Goal: Book appointment/travel/reservation

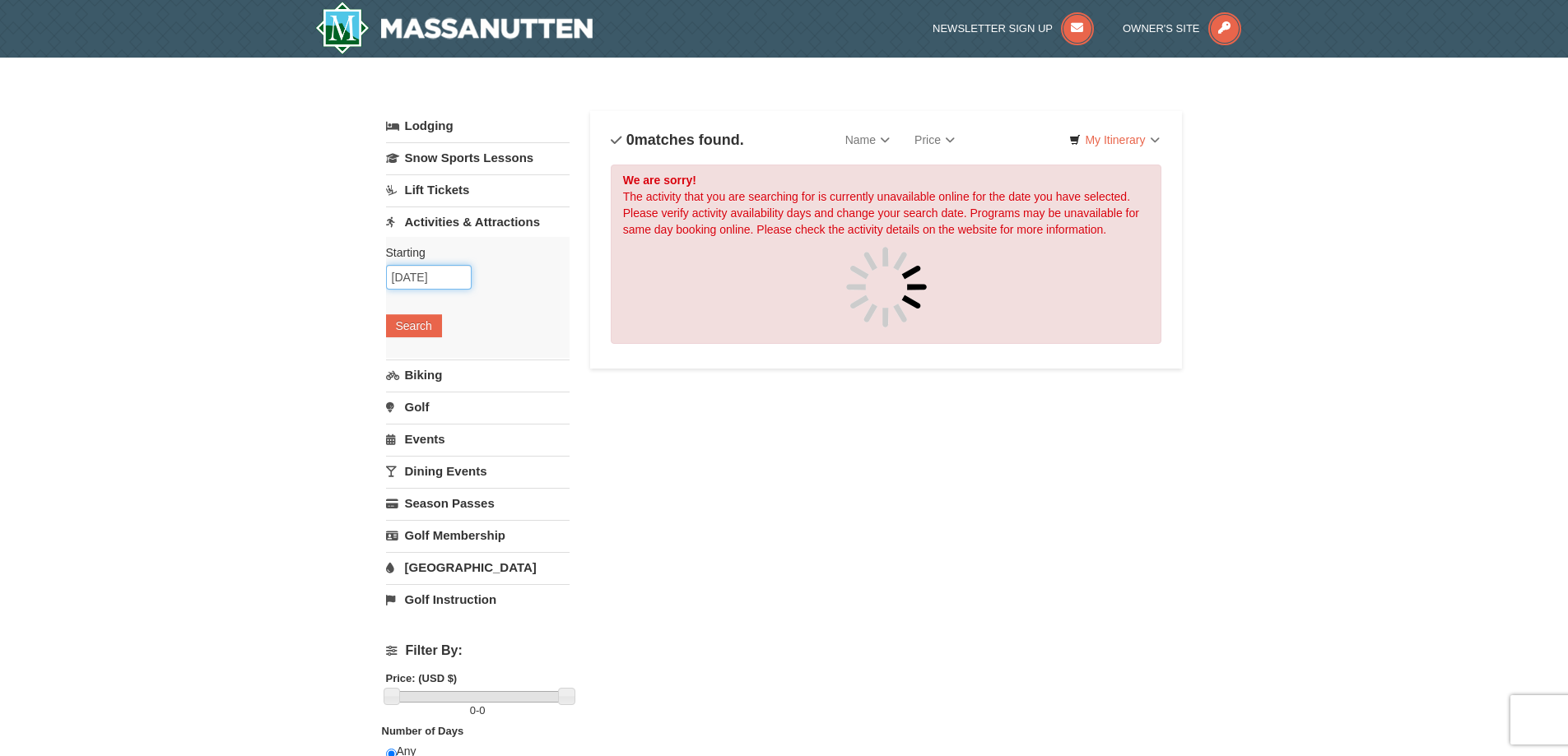
click at [429, 273] on input "[DATE]" at bounding box center [429, 277] width 85 height 24
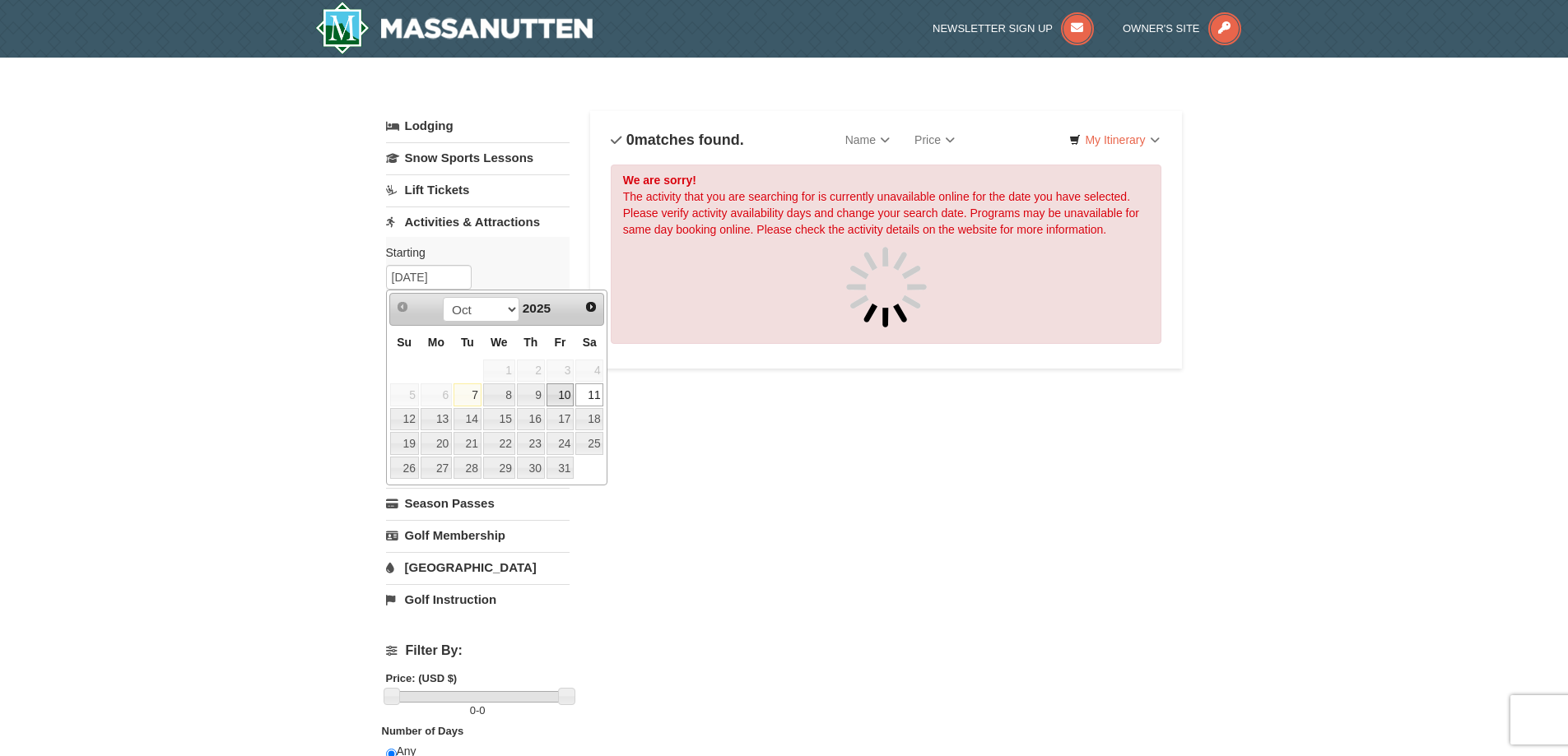
click at [550, 395] on link "10" at bounding box center [560, 395] width 28 height 23
type input "[DATE]"
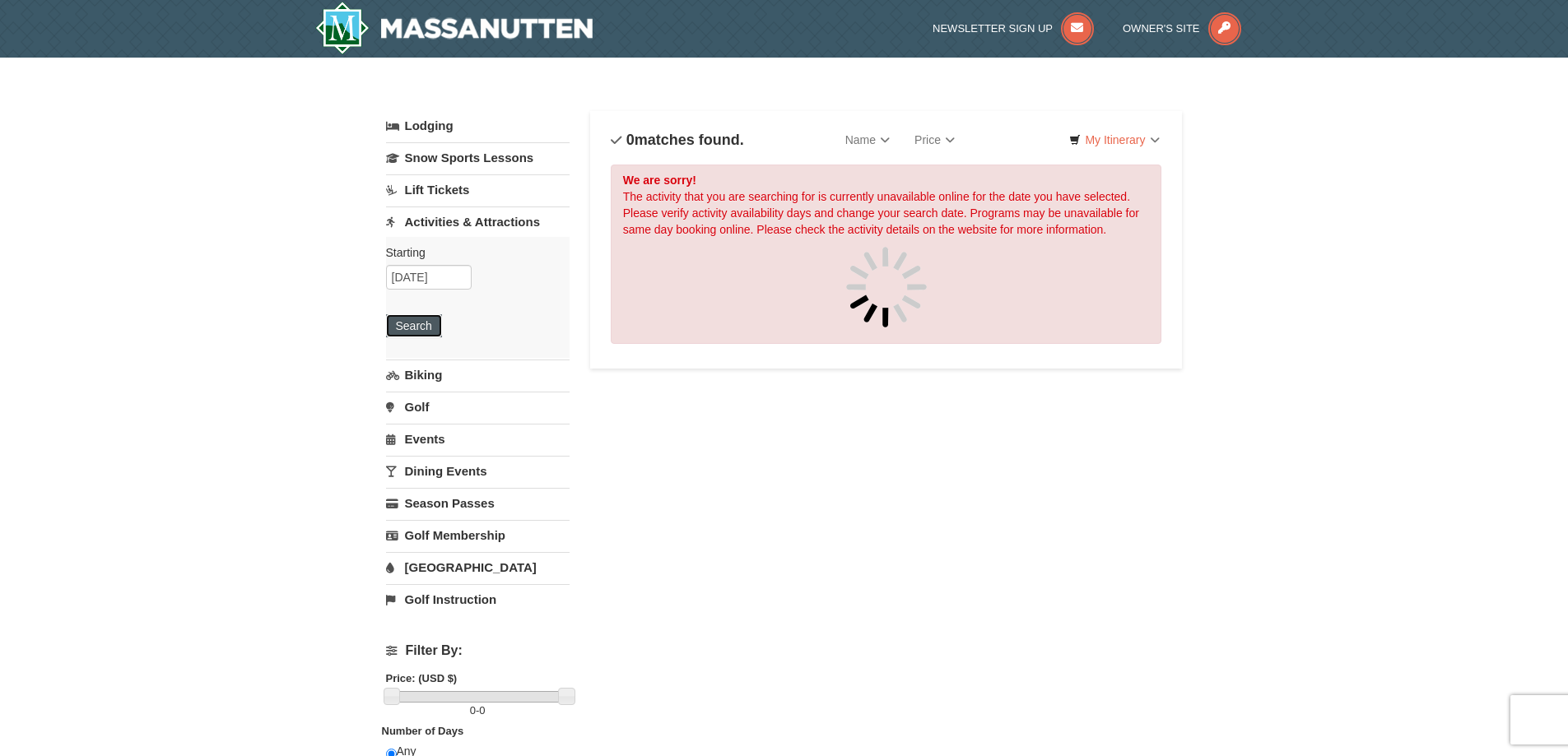
click at [408, 327] on button "Search" at bounding box center [415, 326] width 56 height 23
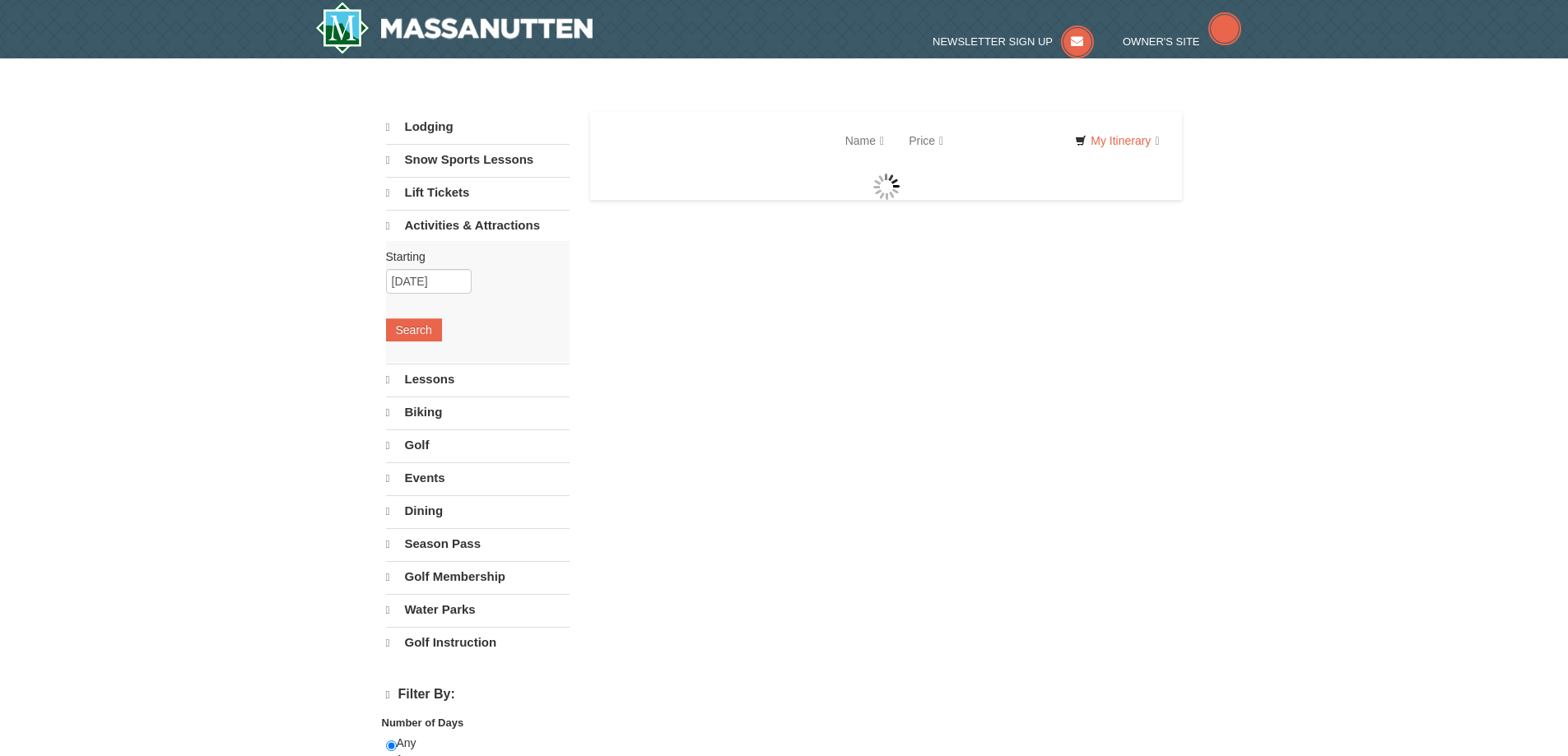
select select "10"
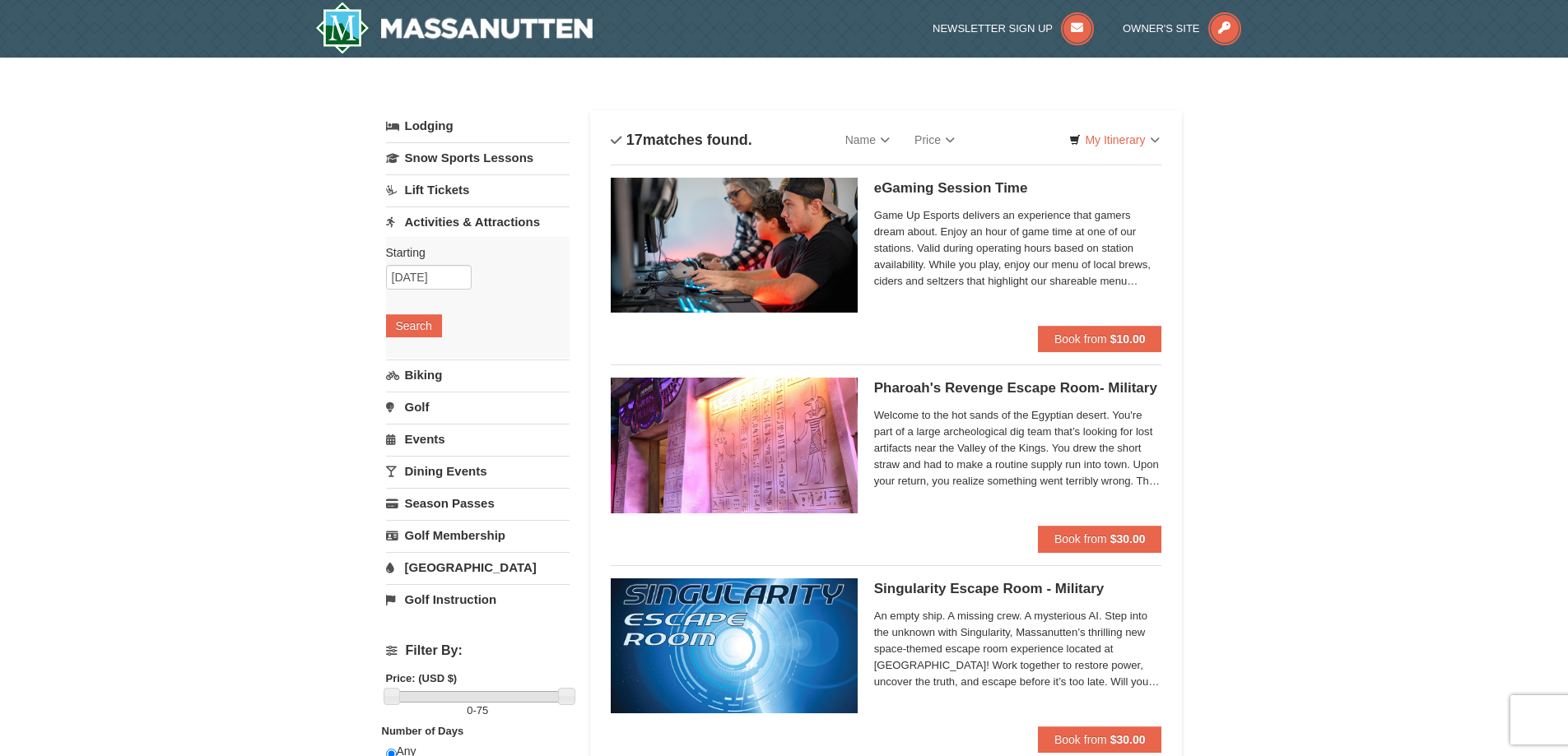
click at [430, 192] on link "Lift Tickets" at bounding box center [478, 189] width 183 height 30
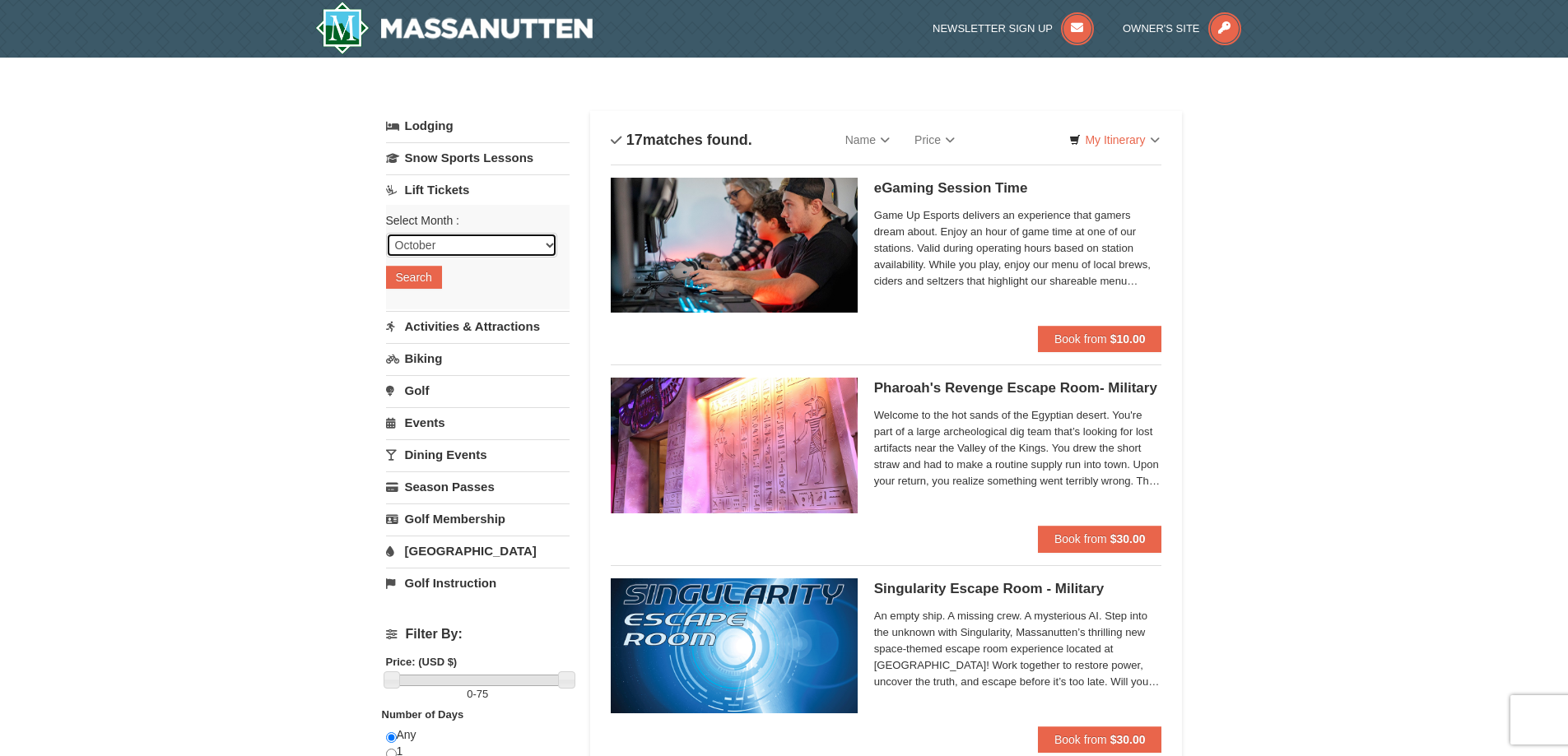
click at [442, 250] on select "October November December January February March April May June July August Sep…" at bounding box center [472, 245] width 171 height 24
click at [413, 282] on button "Search" at bounding box center [415, 278] width 56 height 23
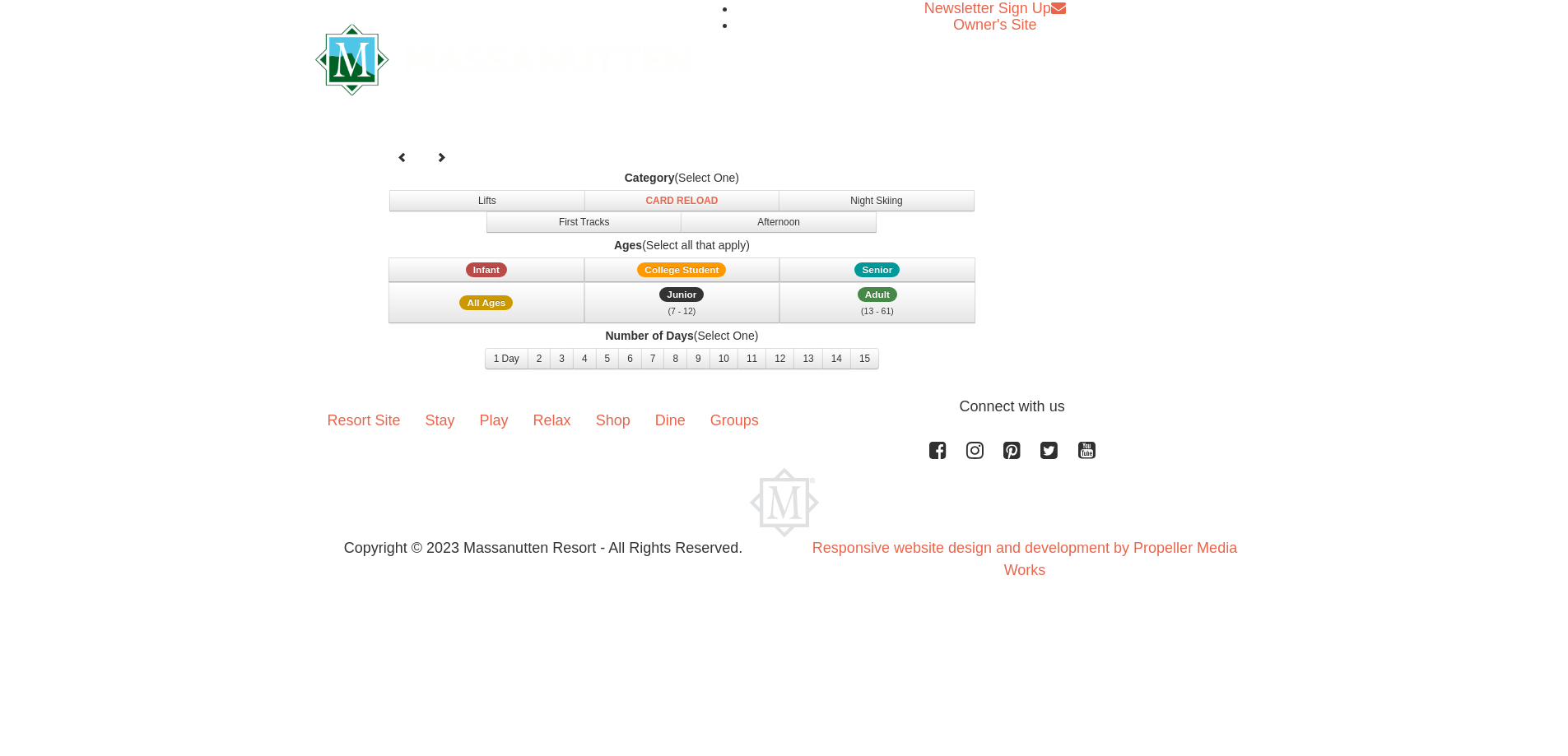
select select "10"
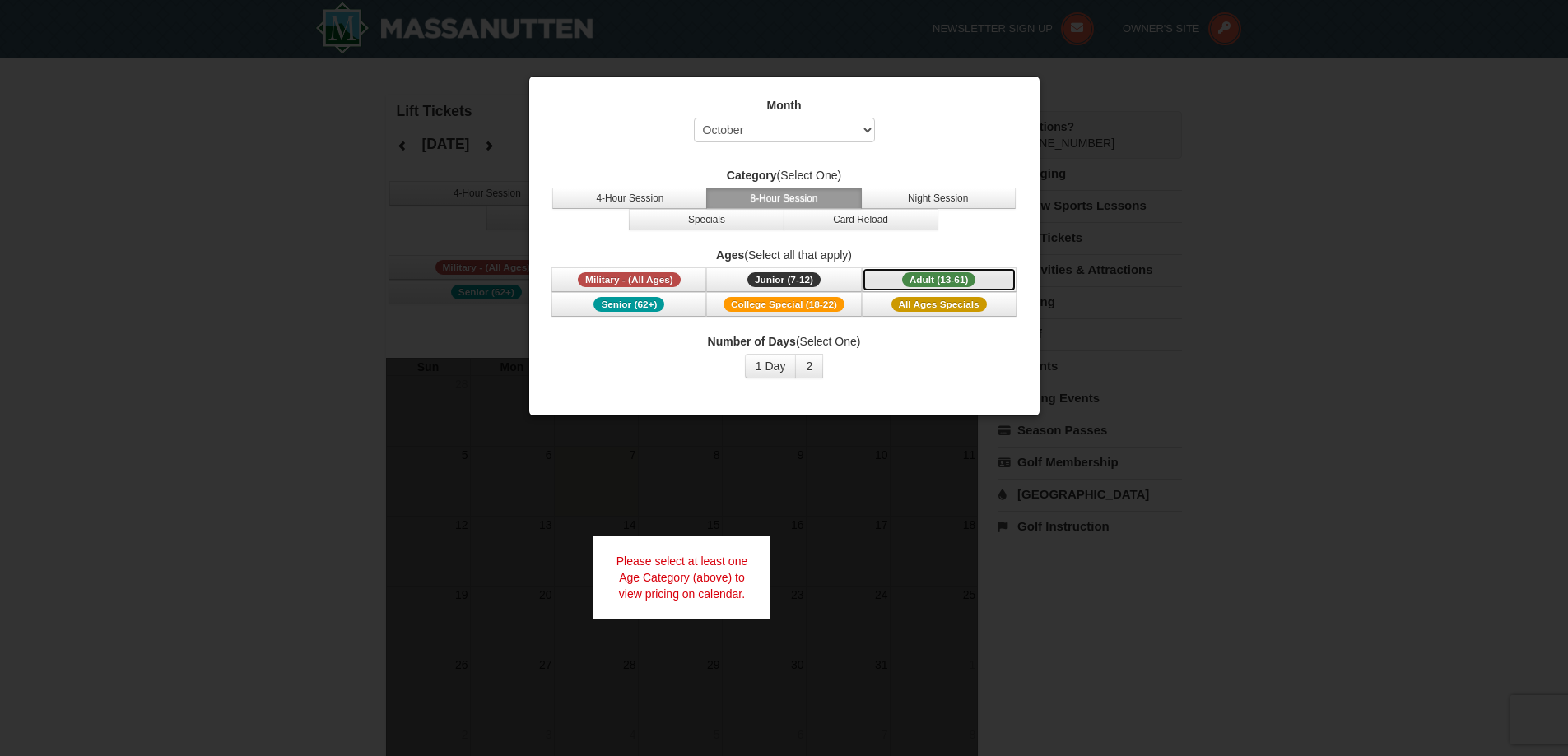
click at [951, 281] on span "Adult (13-61)" at bounding box center [939, 279] width 74 height 15
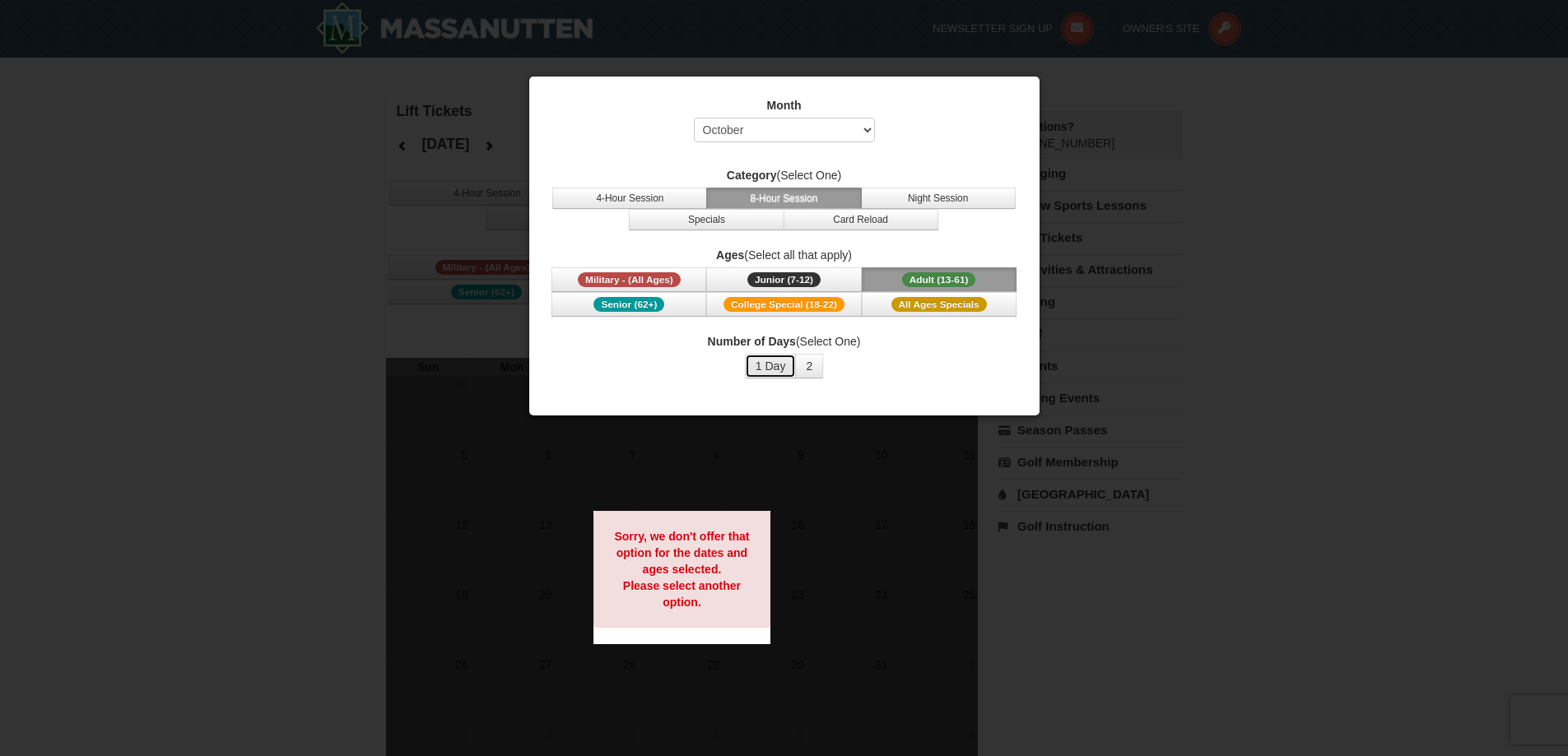
click at [772, 369] on button "1 Day" at bounding box center [770, 366] width 51 height 24
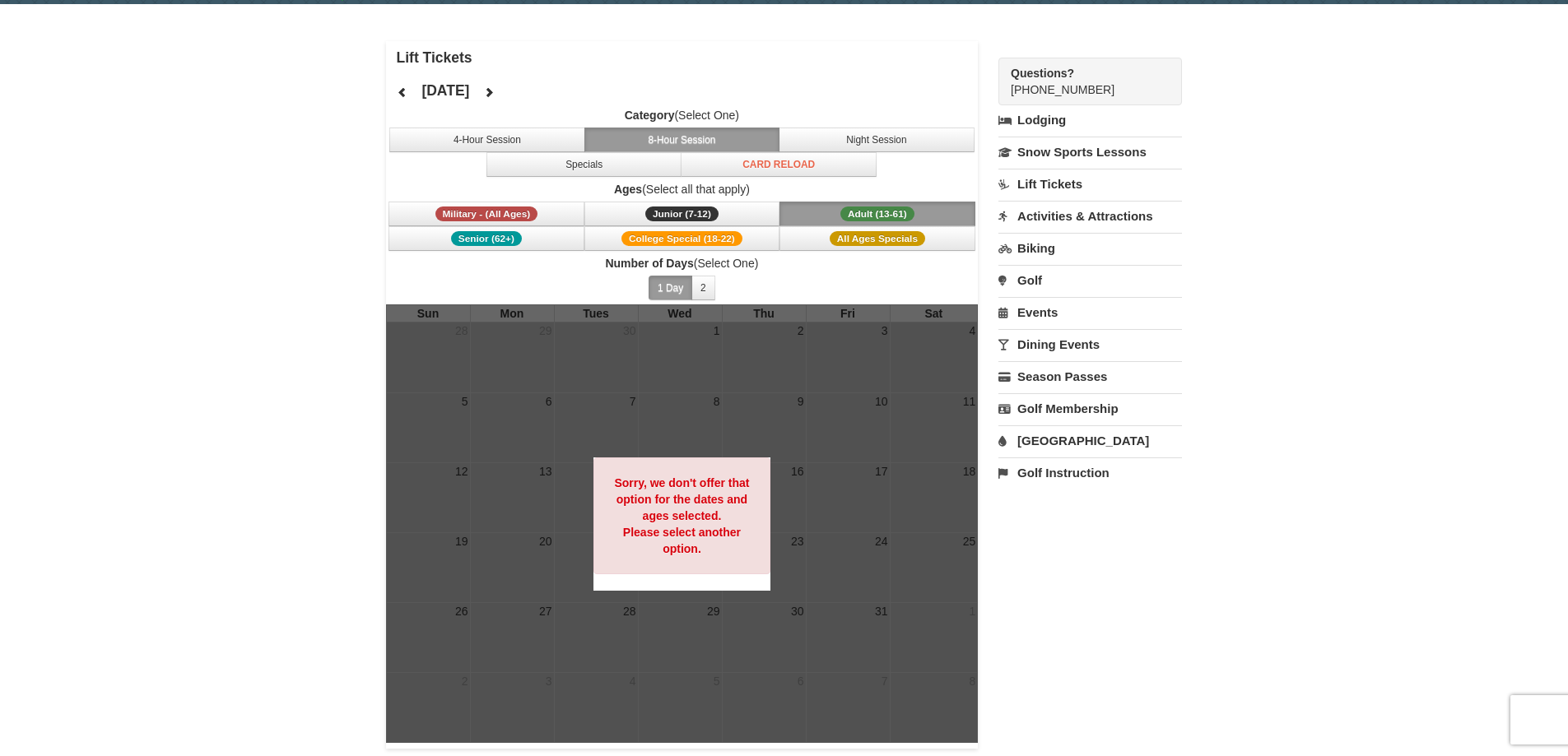
scroll to position [82, 0]
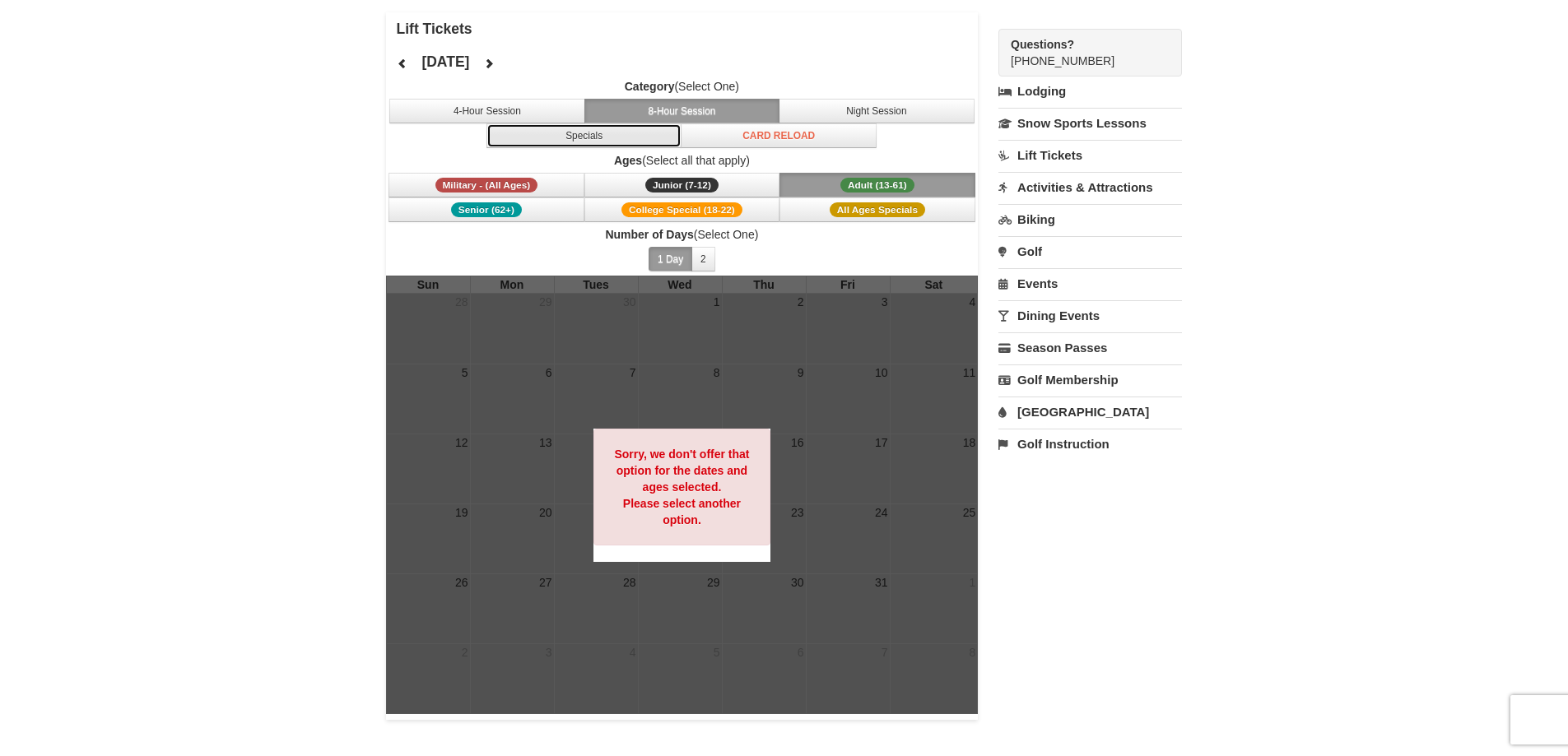
click at [644, 128] on button "Specials" at bounding box center [584, 135] width 196 height 24
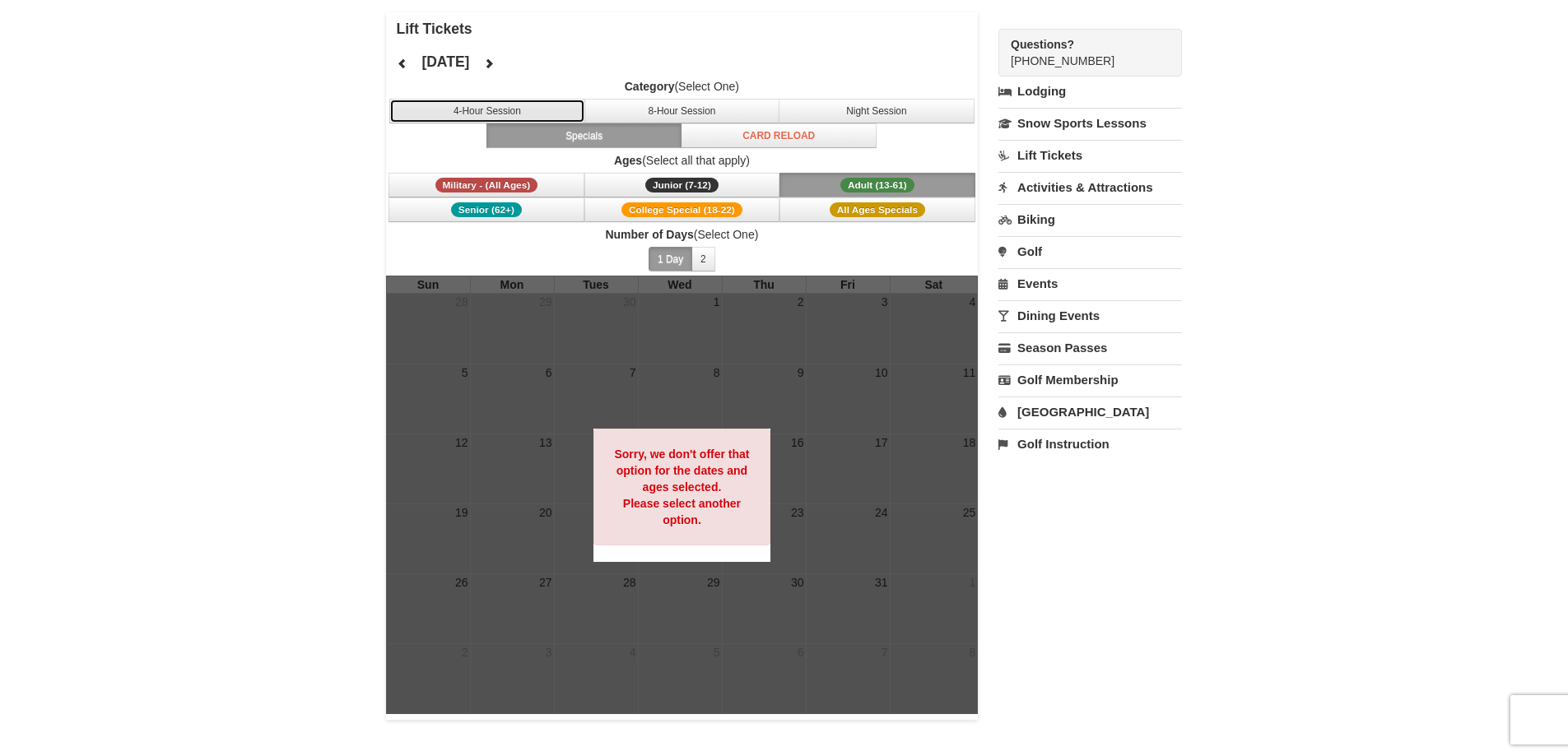
click at [471, 107] on button "4-Hour Session" at bounding box center [487, 111] width 196 height 24
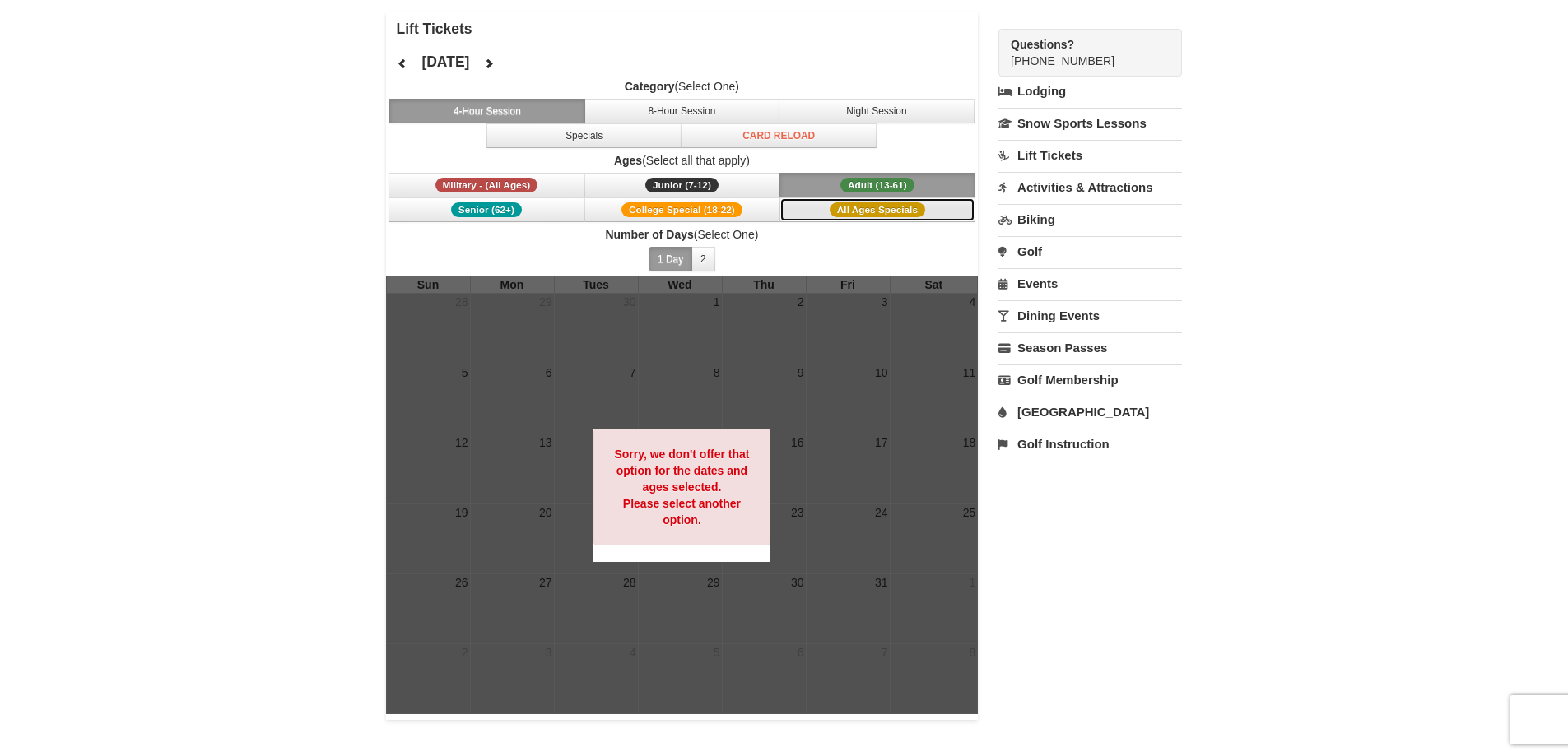
click at [828, 210] on button "All Ages Specials" at bounding box center [878, 209] width 196 height 24
click at [506, 56] on button at bounding box center [489, 63] width 33 height 24
